Goal: Use online tool/utility: Utilize a website feature to perform a specific function

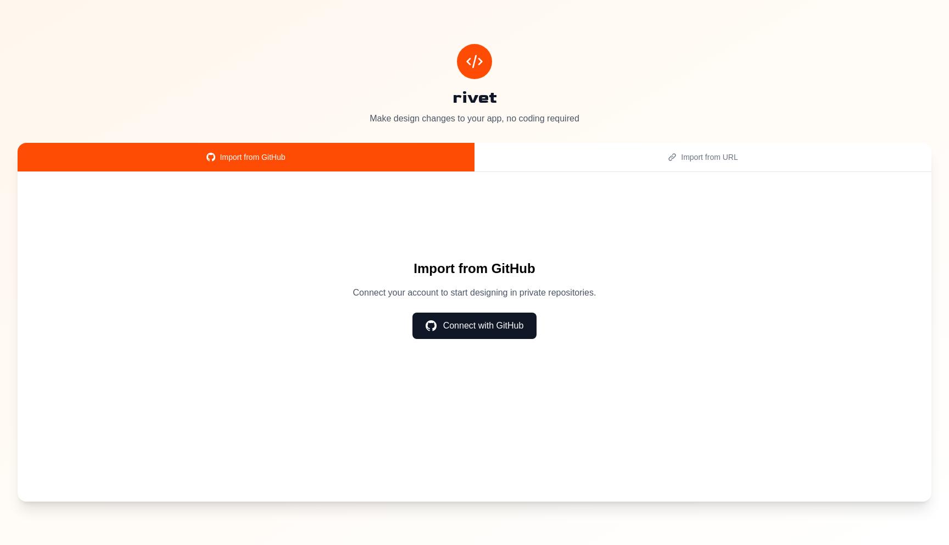
click at [456, 338] on button "Connect with GitHub" at bounding box center [474, 325] width 125 height 26
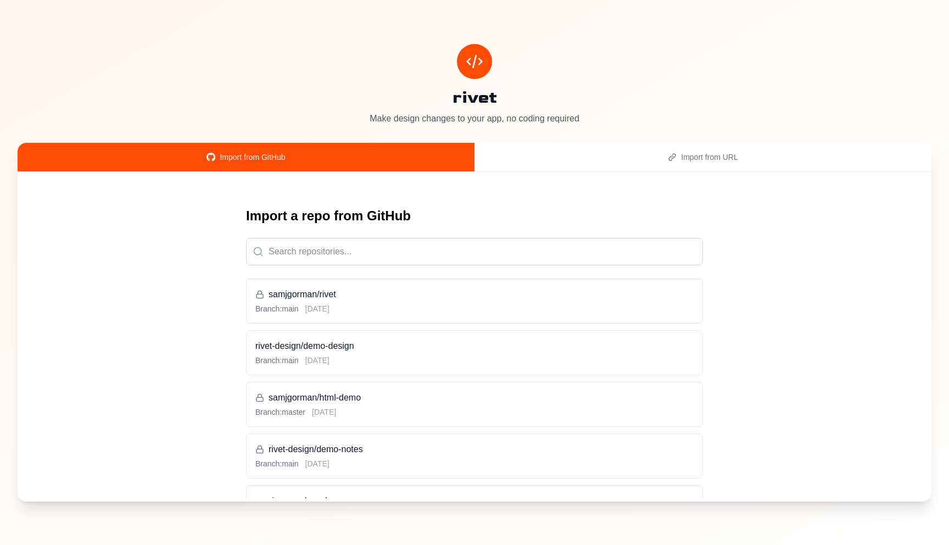
click at [368, 353] on div "rivet-design/demo-design Branch: main [DATE]" at bounding box center [474, 352] width 438 height 26
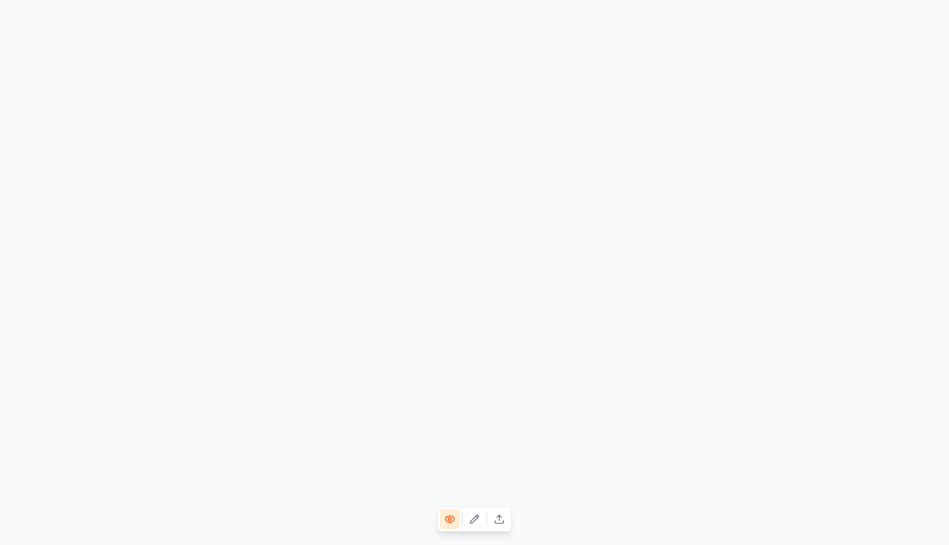
click at [475, 519] on icon at bounding box center [475, 519] width 8 height 8
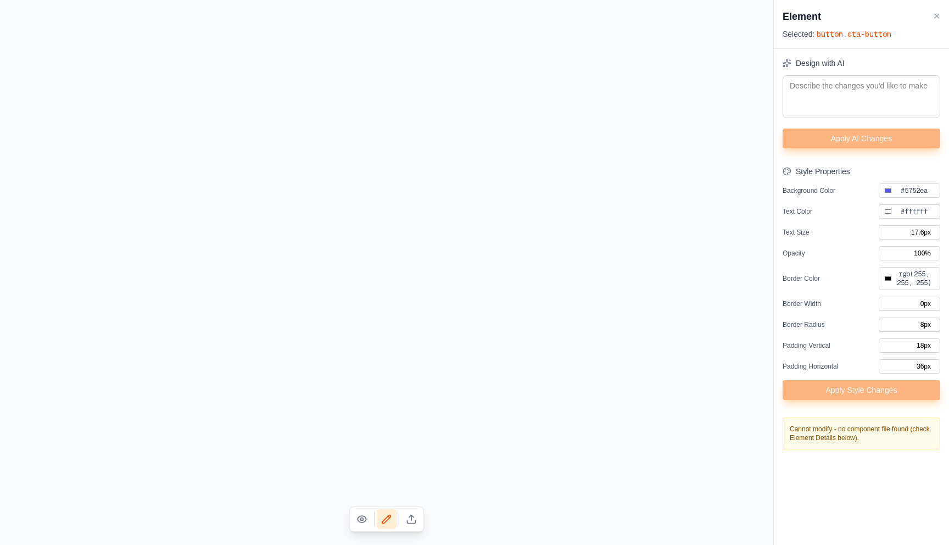
type input "#000000"
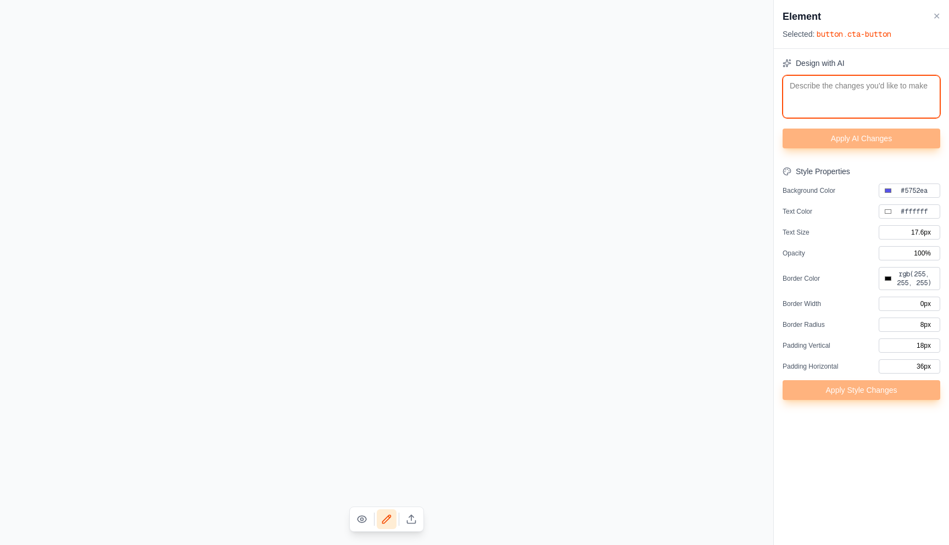
click at [826, 90] on textarea at bounding box center [861, 96] width 158 height 43
type textarea "m"
type input "#000000"
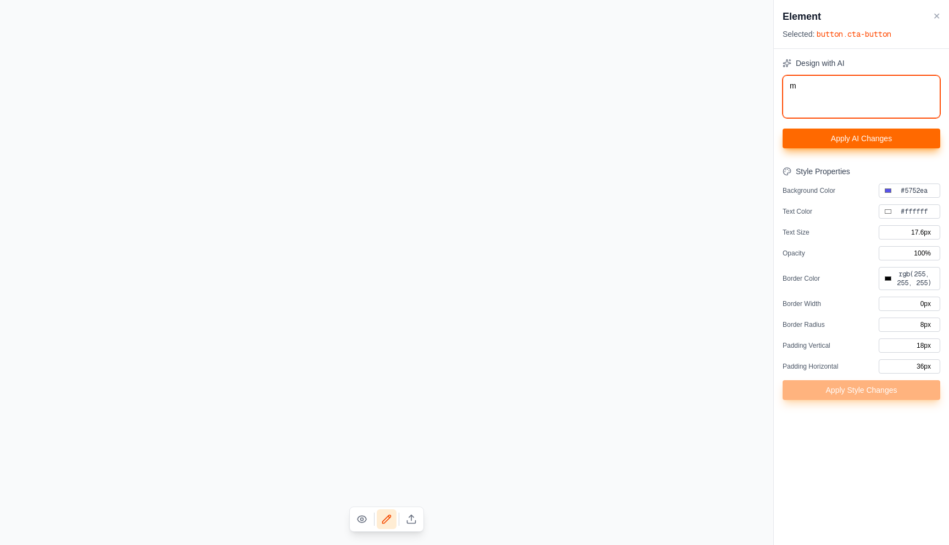
type textarea "ma"
type input "#000000"
type textarea "mak"
type input "#000000"
type textarea "make"
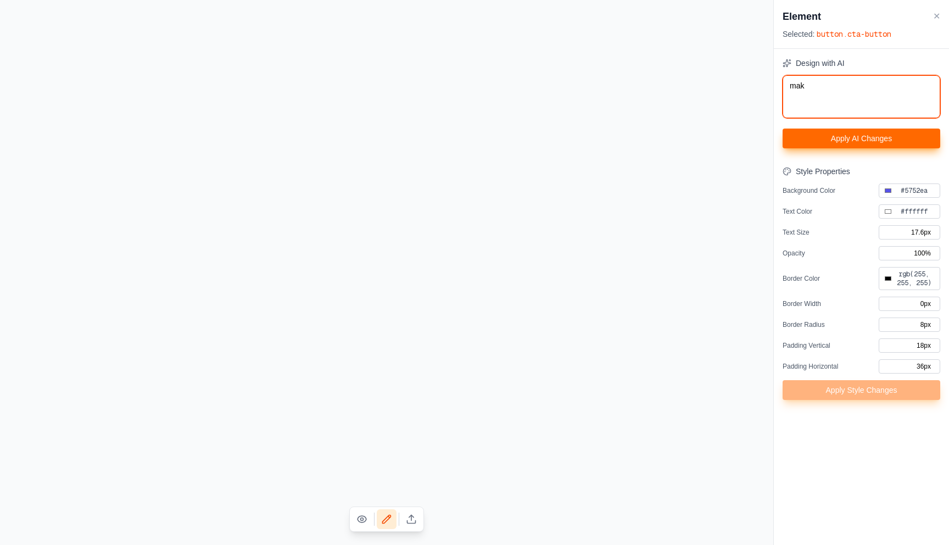
type input "#000000"
type textarea "make"
type input "#000000"
type textarea "make i"
type input "#000000"
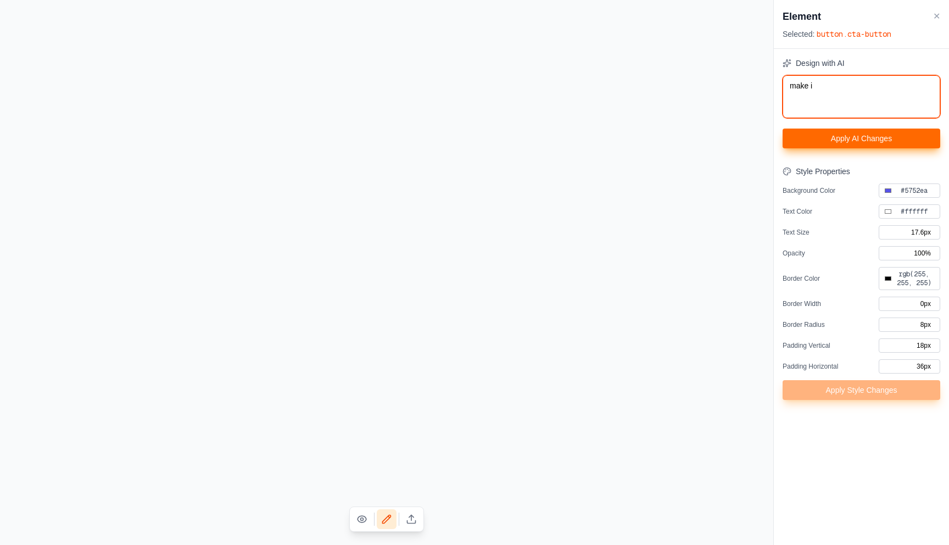
type textarea "make it"
type input "#000000"
type textarea "make it"
type input "#000000"
type textarea "make it b"
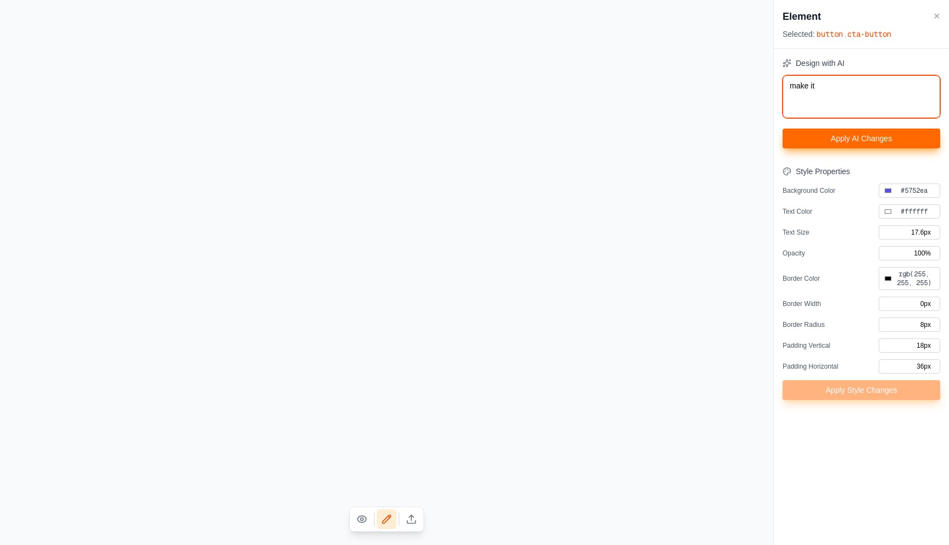
type input "#000000"
type textarea "make it bl"
type input "#000000"
type textarea "make it bla"
type input "#000000"
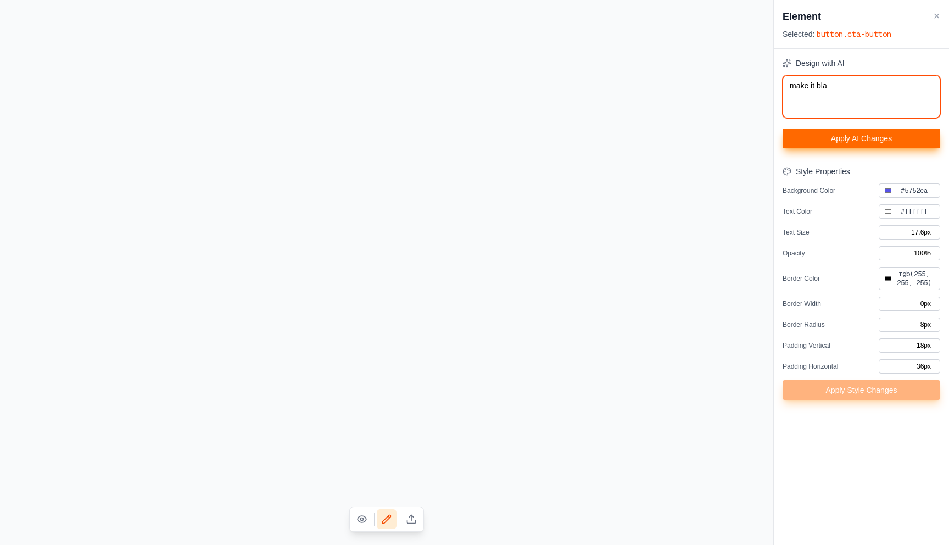
type textarea "make it blac"
type input "#000000"
type textarea "make it bla"
type input "#000000"
type textarea "make it bl"
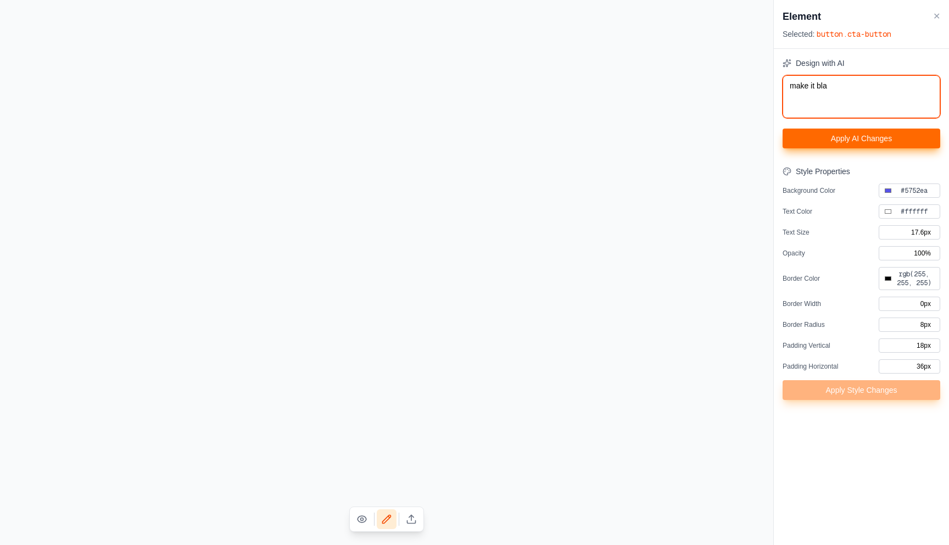
type input "#000000"
type textarea "make it b"
type input "#000000"
type textarea "make it"
type input "#000000"
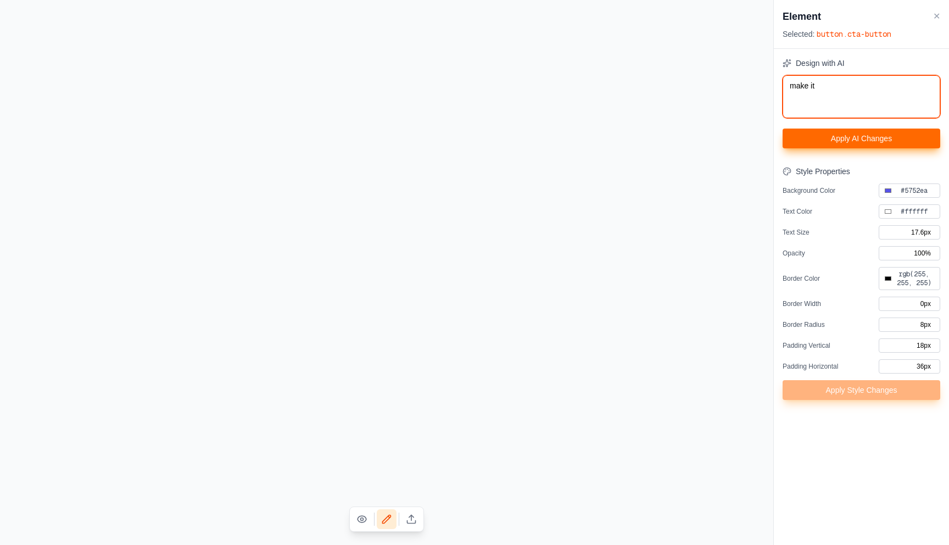
type textarea "make it"
type input "#000000"
type textarea "make i"
type input "#000000"
type textarea "make"
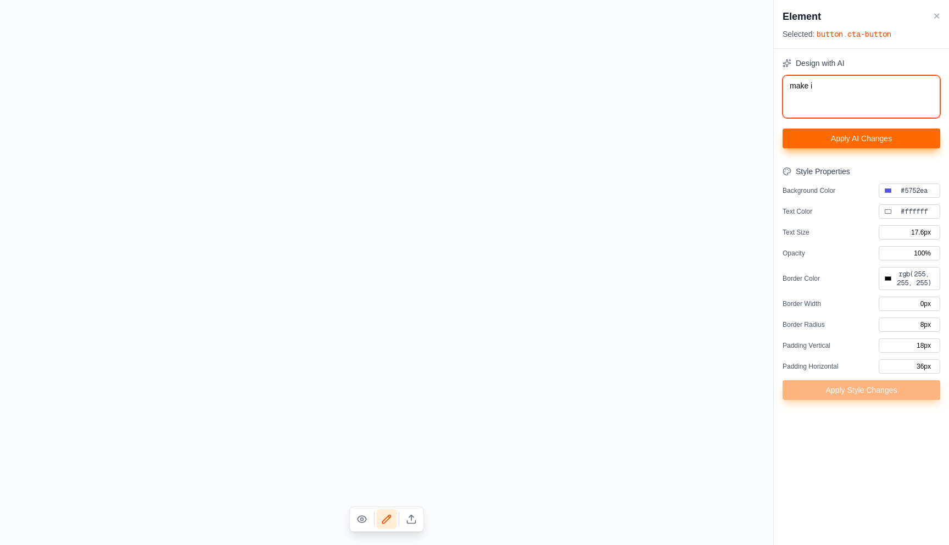
type input "#000000"
type textarea "make b"
type input "#000000"
type textarea "make bg"
type input "#000000"
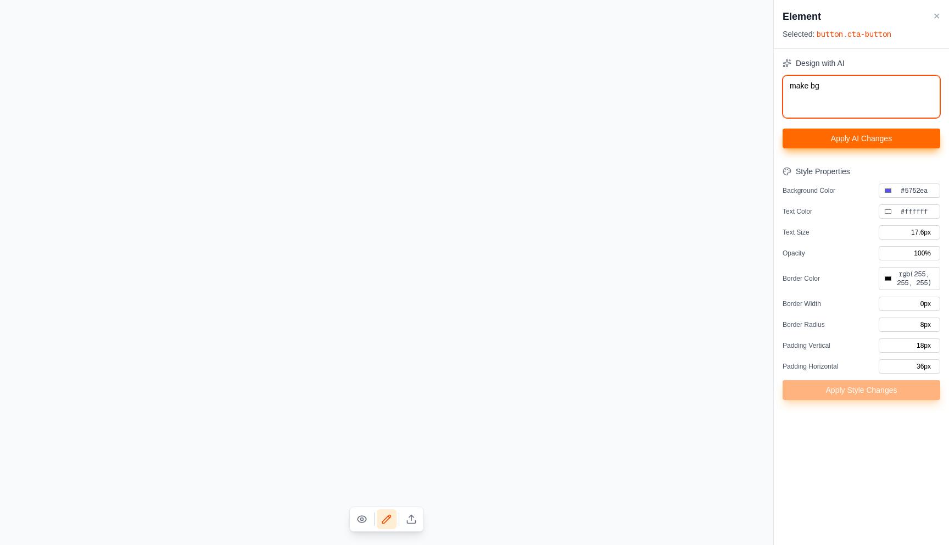
type textarea "make bg"
type input "#000000"
type textarea "make bg r"
type input "#000000"
type textarea "make bg re"
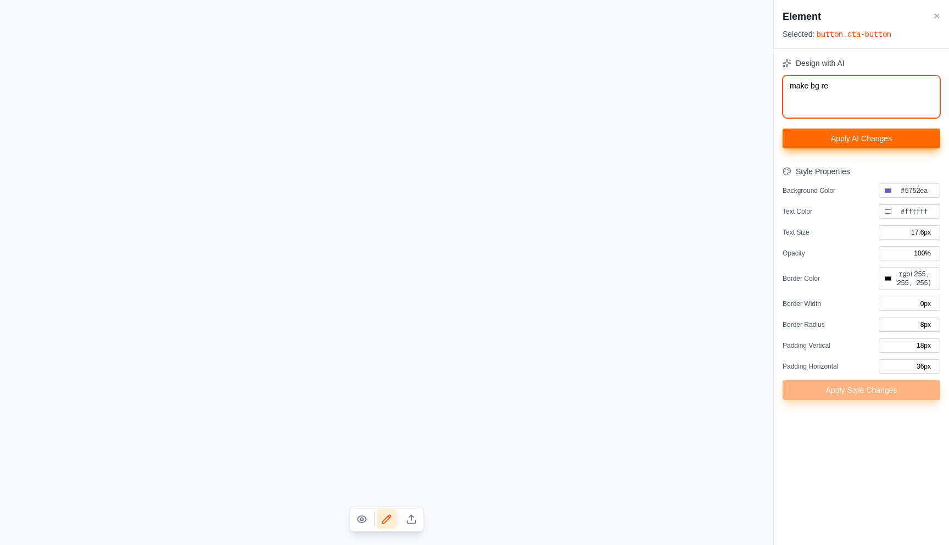
type input "#000000"
type textarea "make bg red"
type input "#000000"
type textarea "make bg red"
click at [848, 138] on button "Apply AI Changes" at bounding box center [861, 138] width 158 height 20
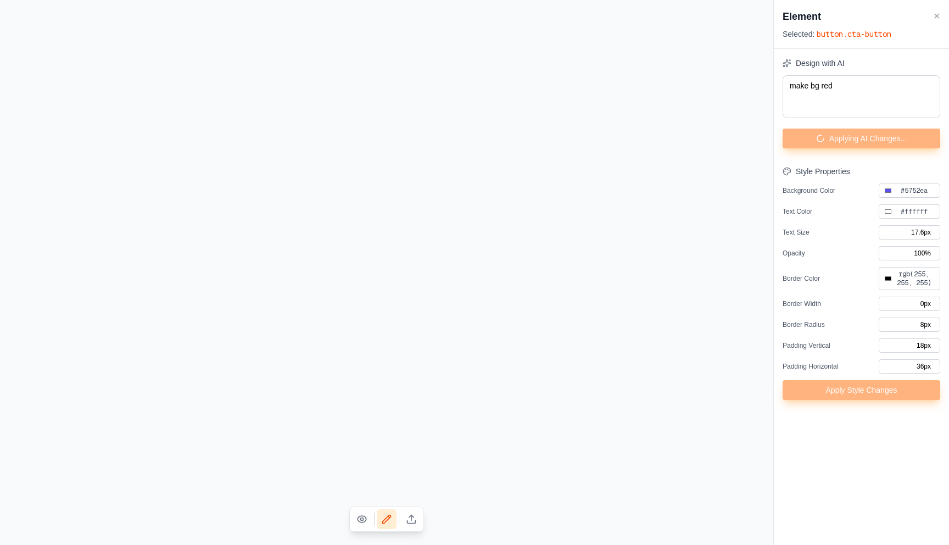
click at [410, 516] on icon at bounding box center [411, 518] width 11 height 11
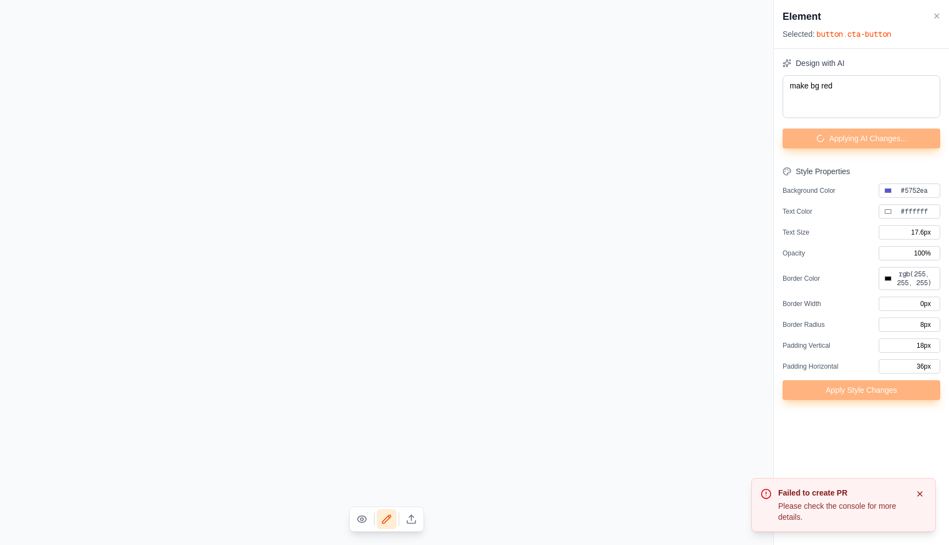
click at [920, 495] on icon "Notifications (F8)" at bounding box center [920, 493] width 4 height 4
type input "#000000"
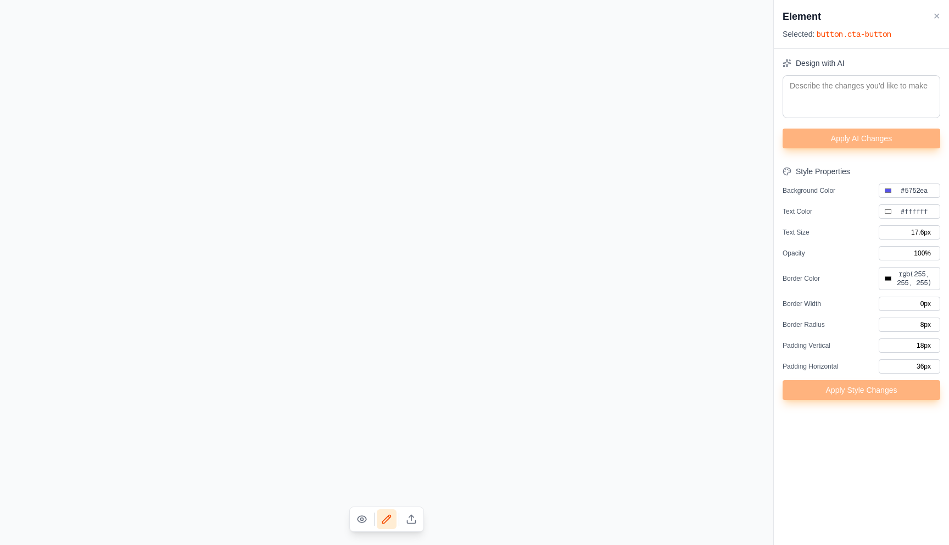
click at [413, 516] on icon at bounding box center [411, 518] width 11 height 11
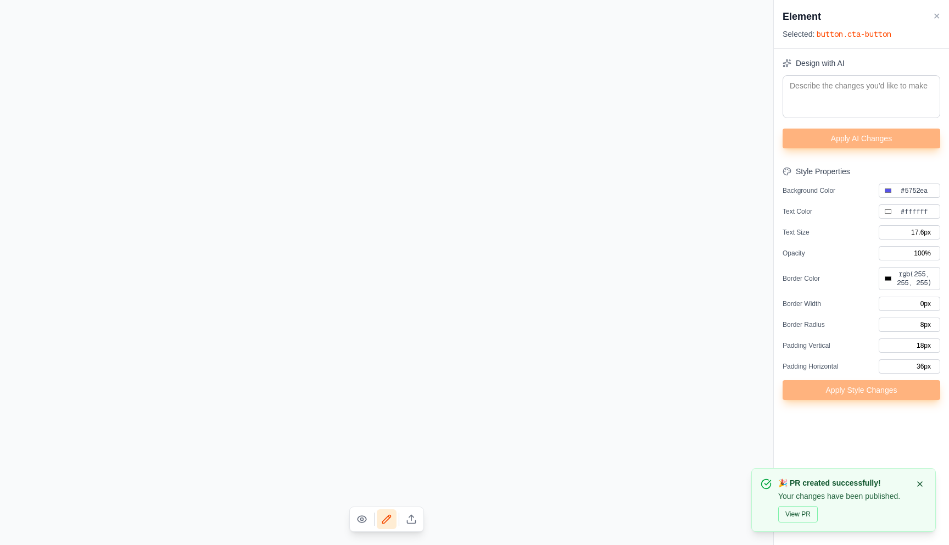
click at [796, 512] on button "View PR" at bounding box center [798, 514] width 40 height 16
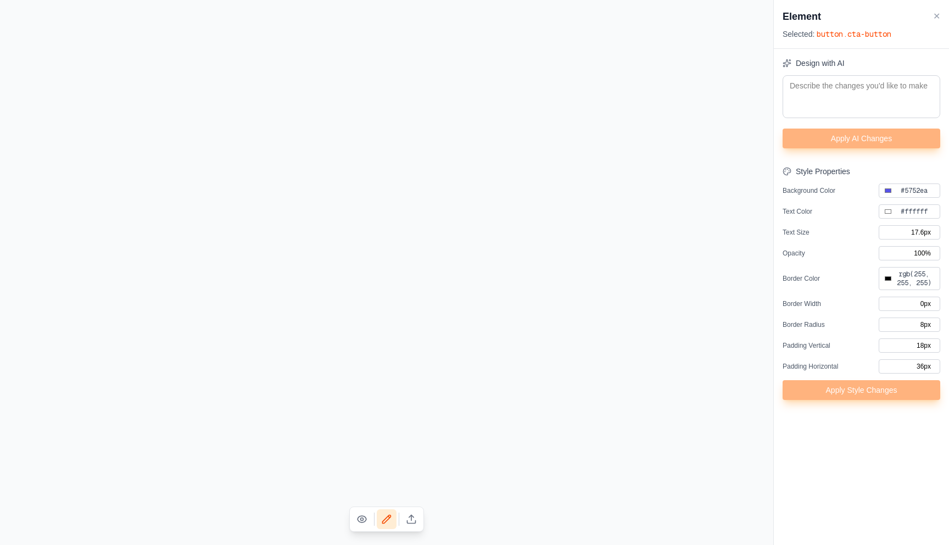
type input "#000000"
type input "#ff0000"
type input "#000000"
type input "16px"
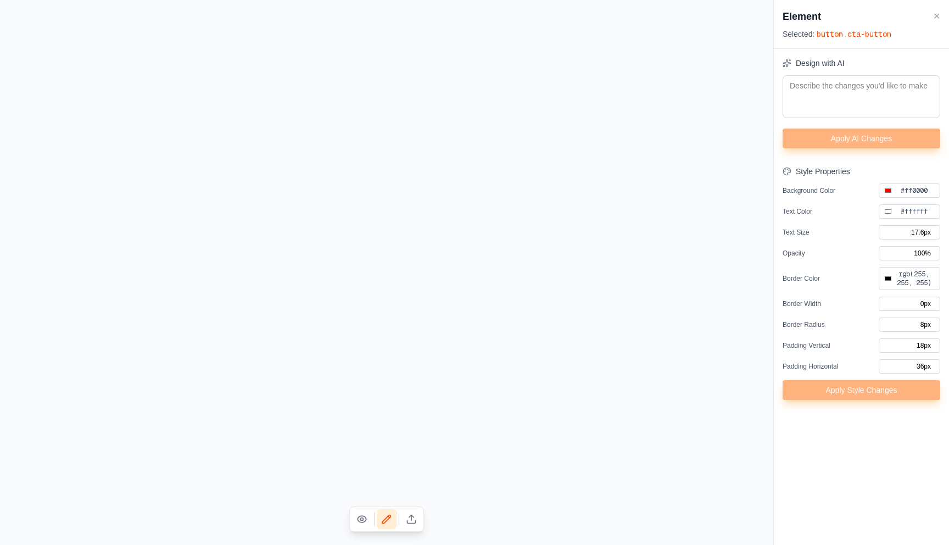
type input "#000000"
type input "0px"
type input "#000000"
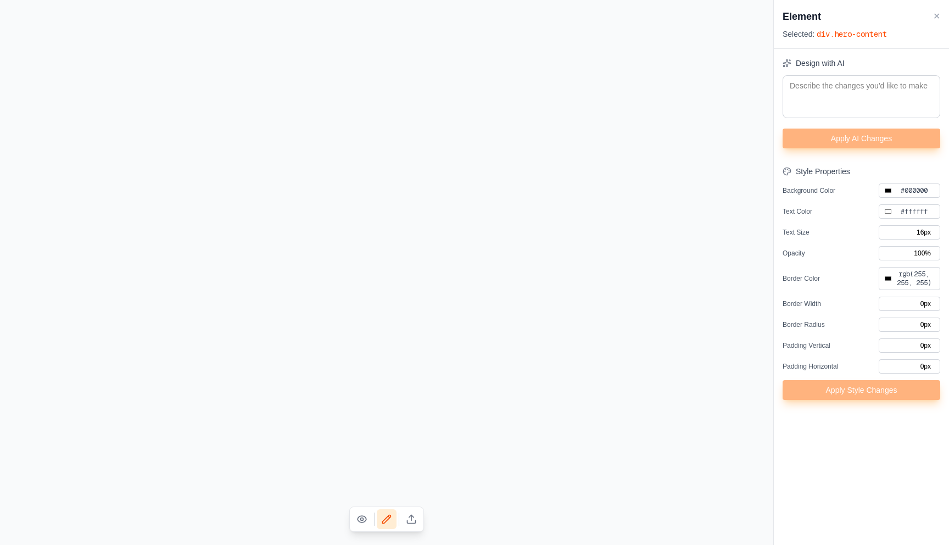
type input "#ff0000"
type input "17.6px"
type input "#000000"
type input "8px"
type input "18px"
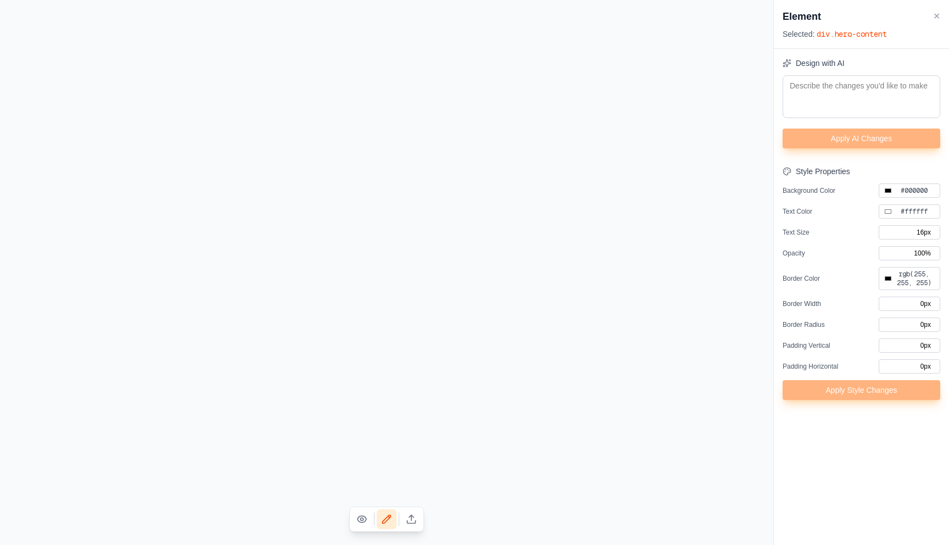
type input "36px"
type input "#000000"
type input "72px"
type input "#000000"
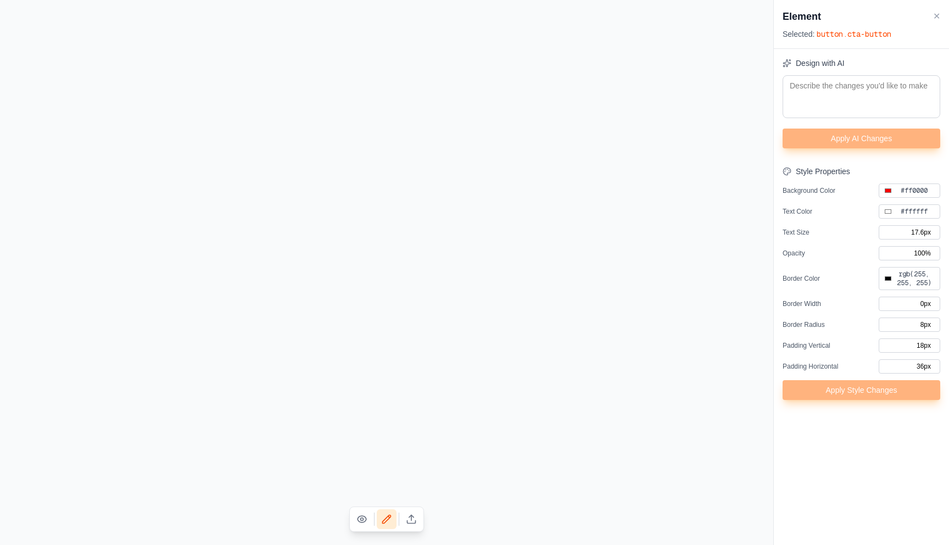
type input "0px"
type input "#000000"
type input "16px"
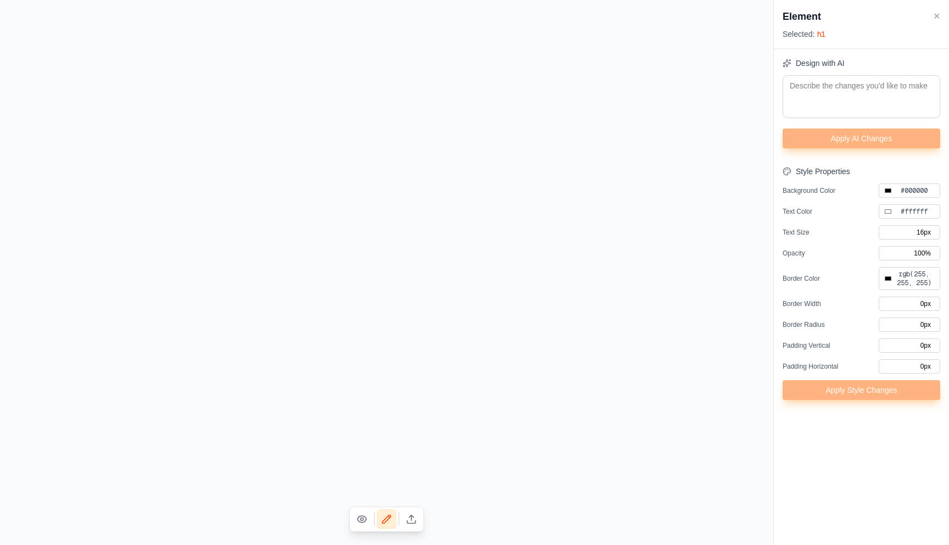
type input "#000000"
